Goal: Task Accomplishment & Management: Use online tool/utility

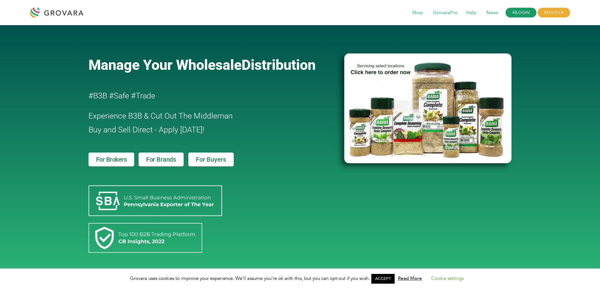
click at [512, 12] on icon at bounding box center [514, 12] width 4 height 4
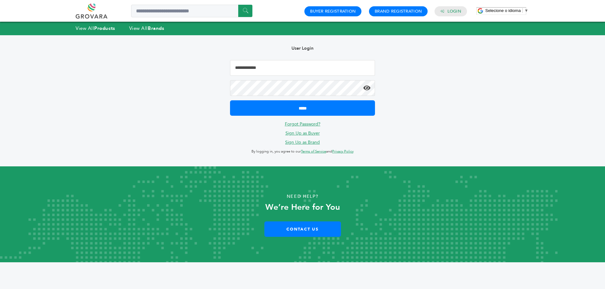
click at [268, 70] on input "Email Address" at bounding box center [302, 68] width 145 height 16
type input "**********"
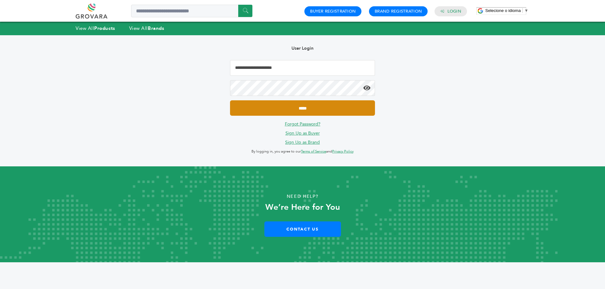
click at [296, 110] on input "*****" at bounding box center [302, 107] width 145 height 15
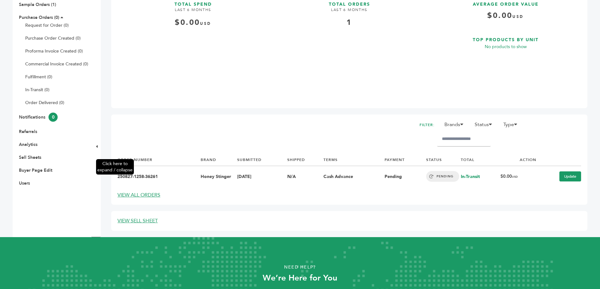
scroll to position [94, 0]
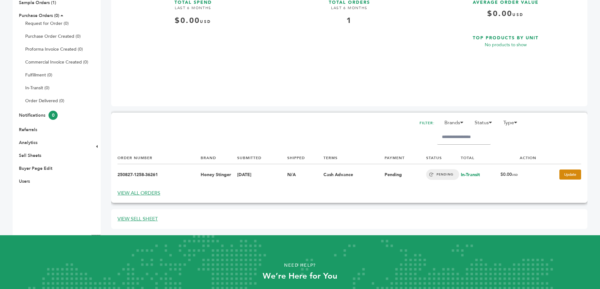
click at [571, 174] on link "Update" at bounding box center [570, 175] width 22 height 10
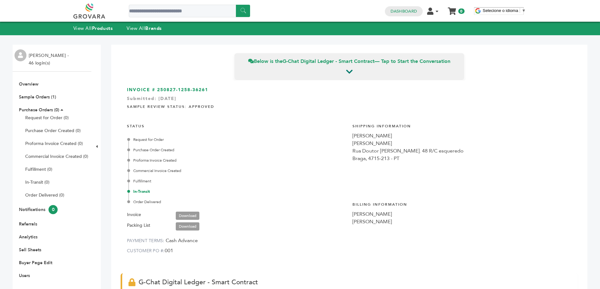
scroll to position [63, 0]
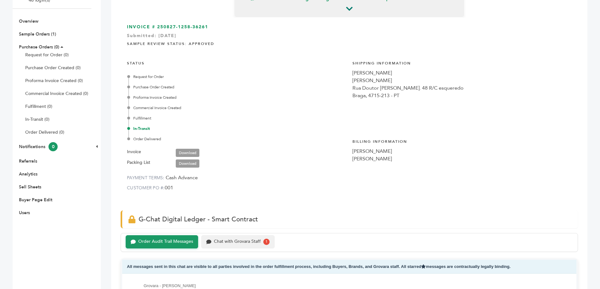
click at [233, 241] on div "Chat with Grovara Staff" at bounding box center [237, 241] width 47 height 5
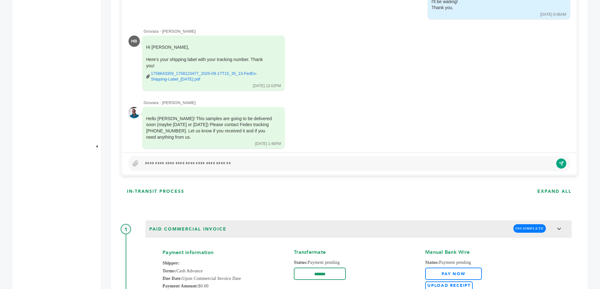
scroll to position [442, 0]
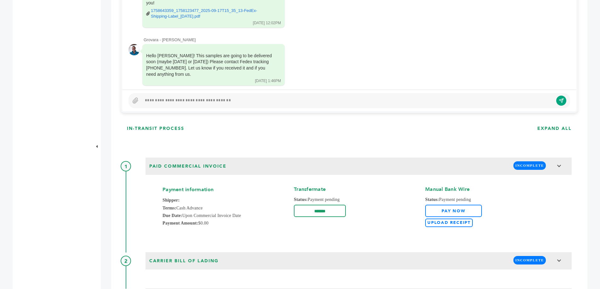
click at [272, 105] on div at bounding box center [348, 100] width 441 height 15
paste div
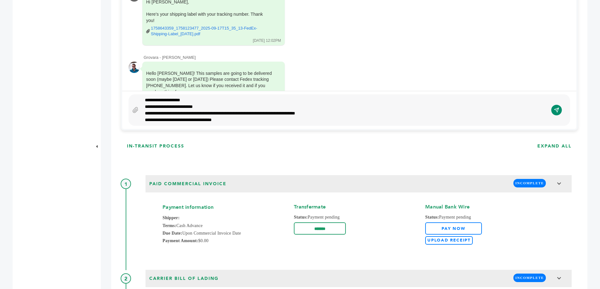
click at [555, 109] on icon "submit" at bounding box center [556, 109] width 5 height 5
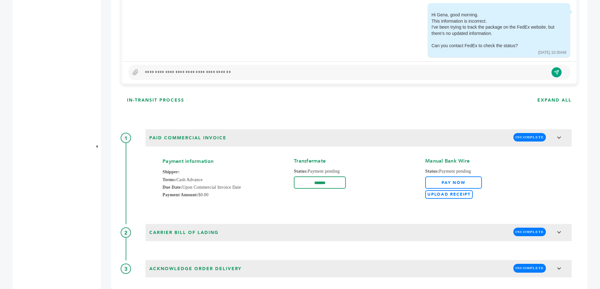
scroll to position [487, 0]
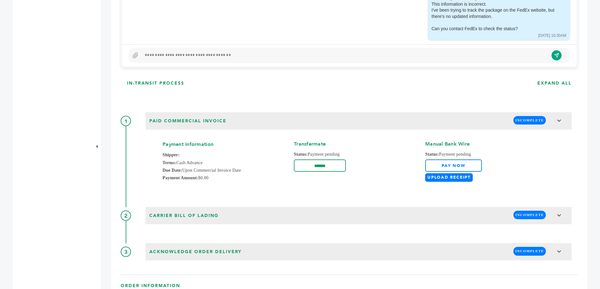
click at [445, 177] on label "Upload Receipt" at bounding box center [449, 178] width 48 height 9
click at [0, 0] on input "Upload Receipt" at bounding box center [0, 0] width 0 height 0
click at [449, 167] on link "Pay Now" at bounding box center [453, 166] width 57 height 12
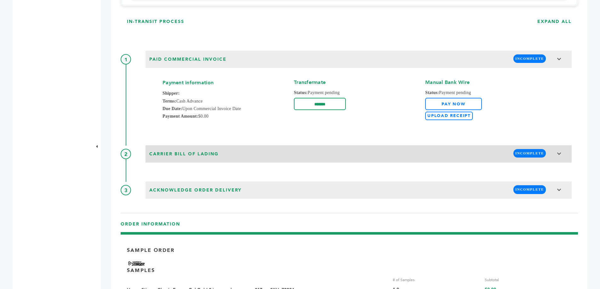
scroll to position [550, 0]
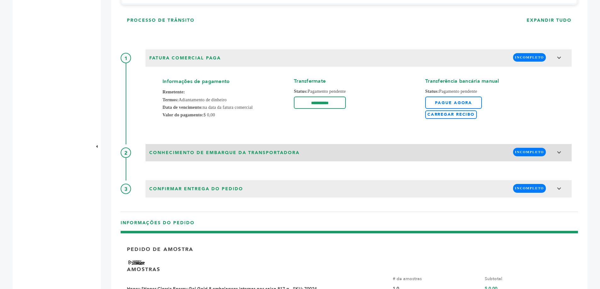
click at [557, 155] on icon at bounding box center [559, 153] width 4 height 4
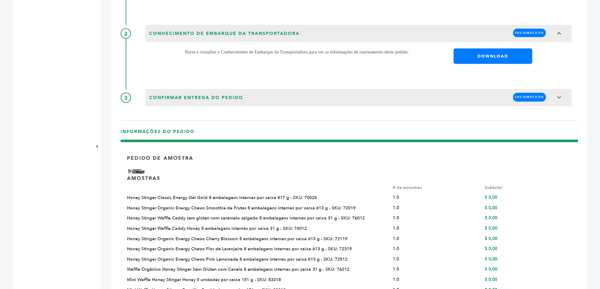
scroll to position [676, 0]
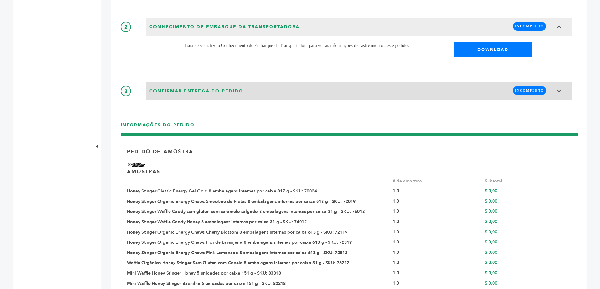
click at [557, 93] on icon at bounding box center [559, 91] width 4 height 4
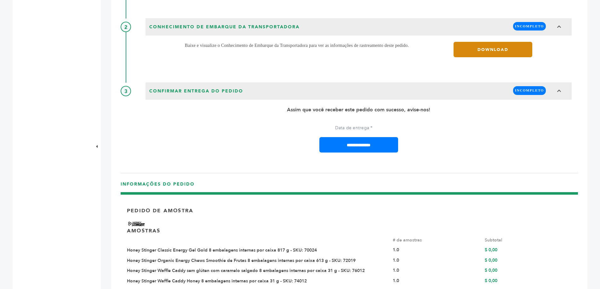
click at [504, 54] on link "DOWNLOAD" at bounding box center [492, 49] width 79 height 15
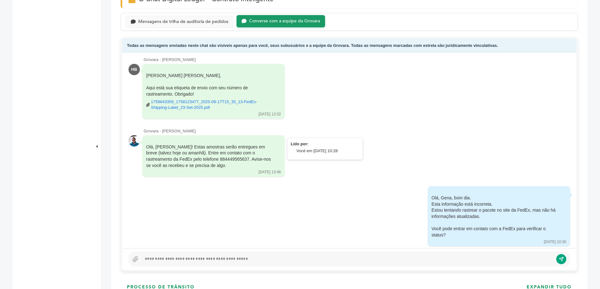
scroll to position [160, 0]
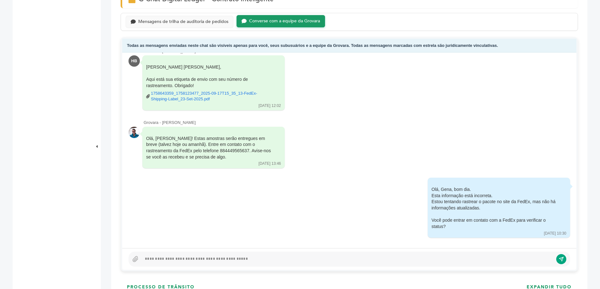
click at [261, 263] on div at bounding box center [347, 260] width 411 height 8
paste div
click at [554, 262] on icon "submit" at bounding box center [556, 259] width 4 height 4
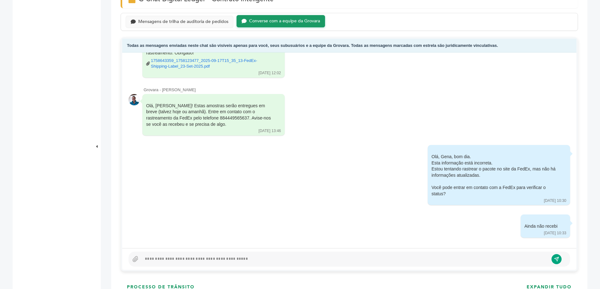
click at [353, 263] on div at bounding box center [345, 260] width 407 height 8
click at [407, 262] on div at bounding box center [348, 259] width 441 height 15
click at [401, 263] on div at bounding box center [345, 260] width 407 height 8
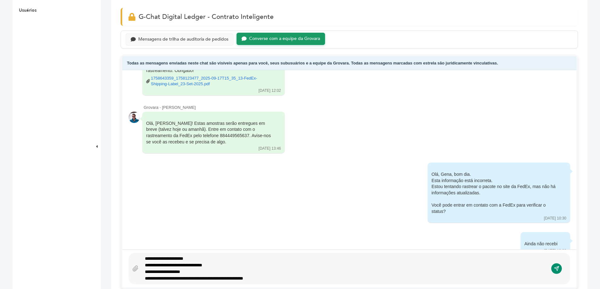
click at [558, 271] on icon "submit" at bounding box center [556, 268] width 5 height 5
